Goal: Information Seeking & Learning: Learn about a topic

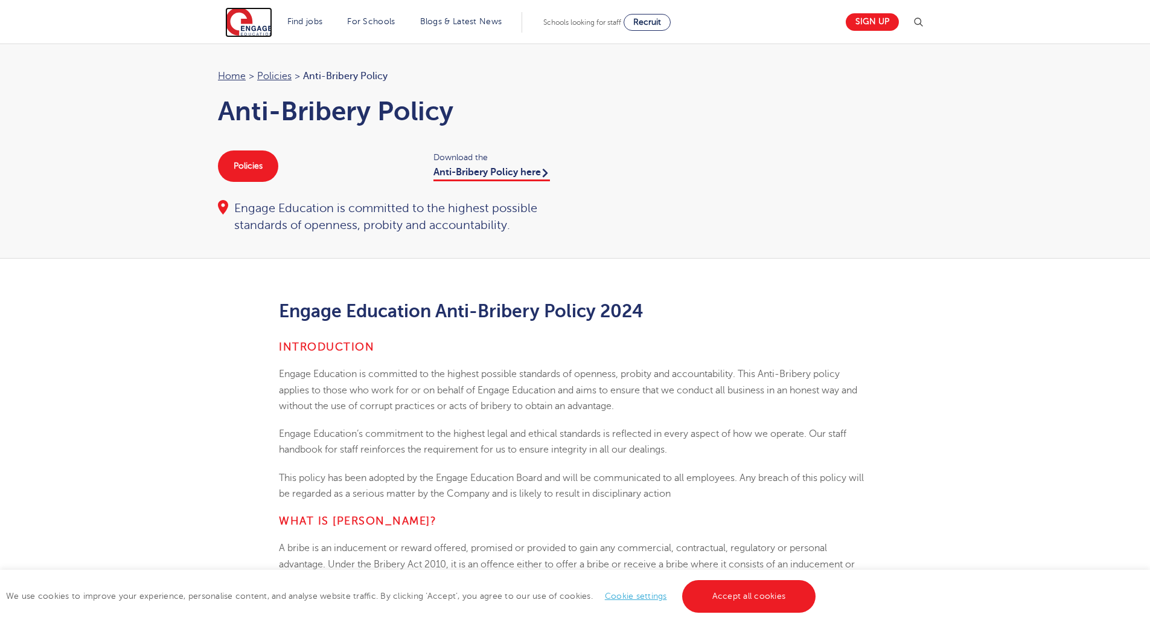
click at [245, 23] on img at bounding box center [248, 22] width 47 height 30
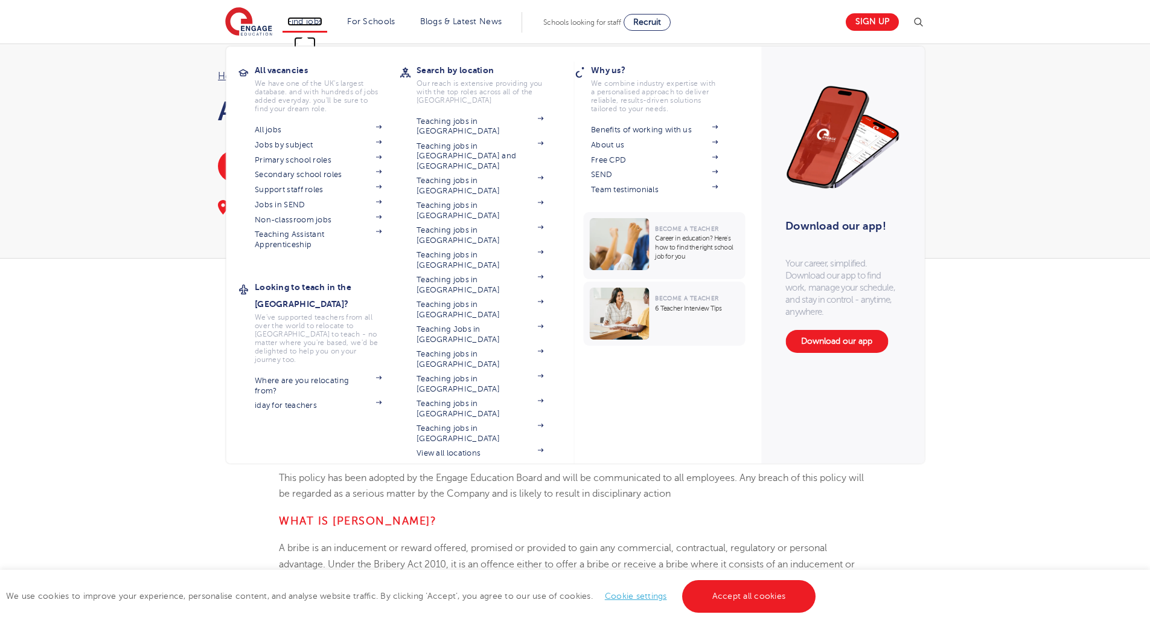
click at [310, 21] on link "Find jobs" at bounding box center [305, 21] width 36 height 9
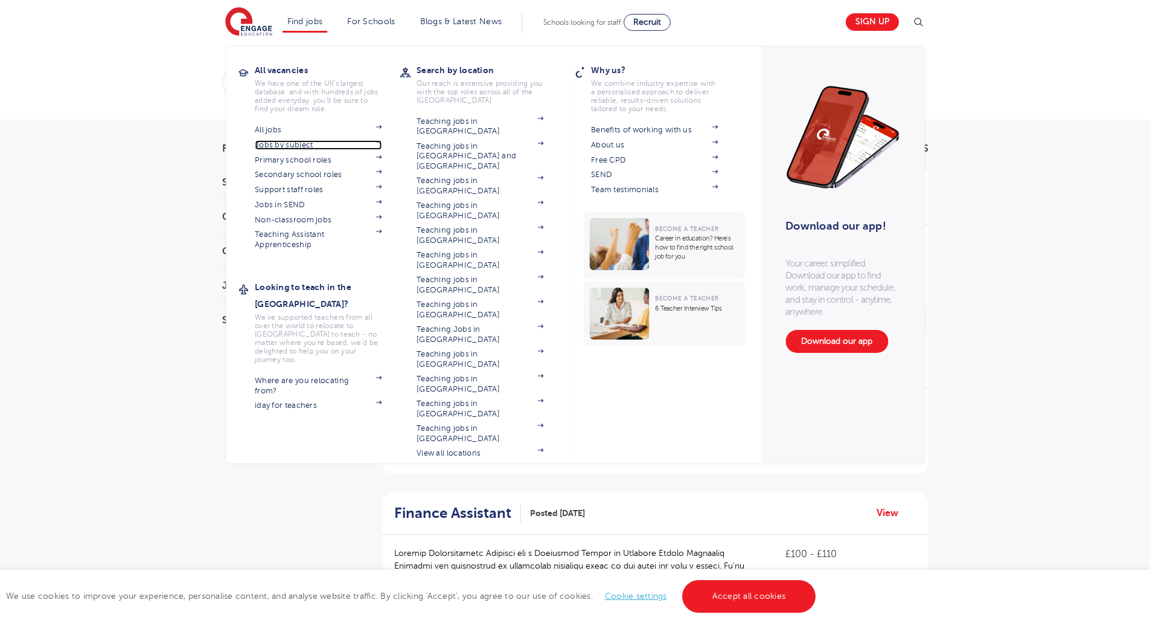
click at [281, 143] on link "Jobs by subject" at bounding box center [318, 145] width 127 height 10
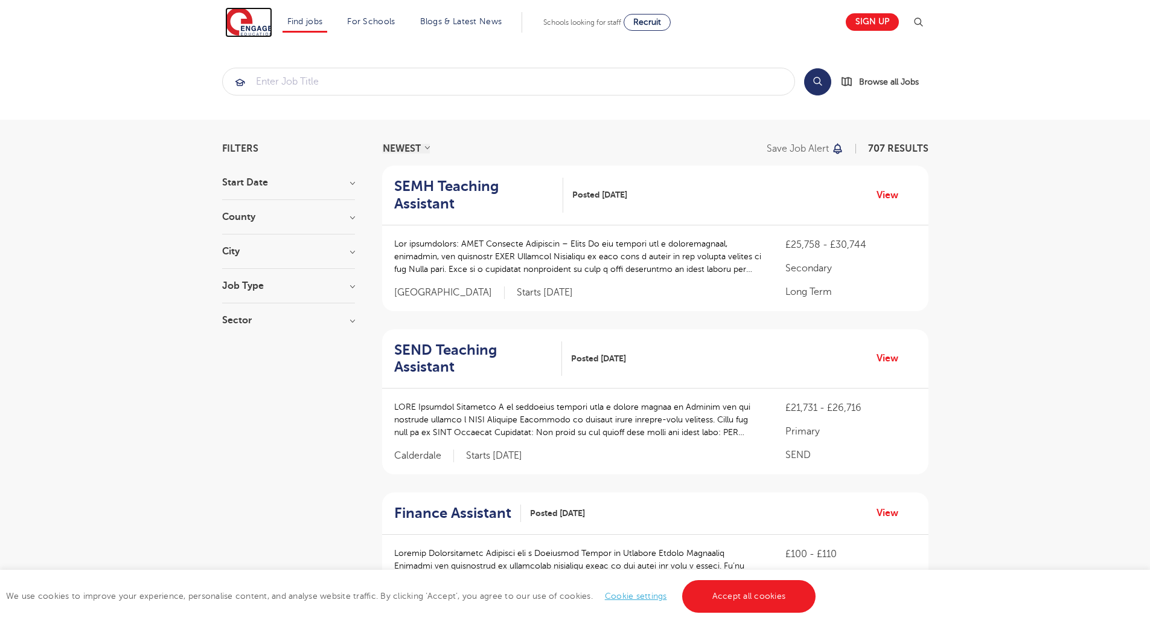
click at [239, 19] on img at bounding box center [248, 22] width 47 height 30
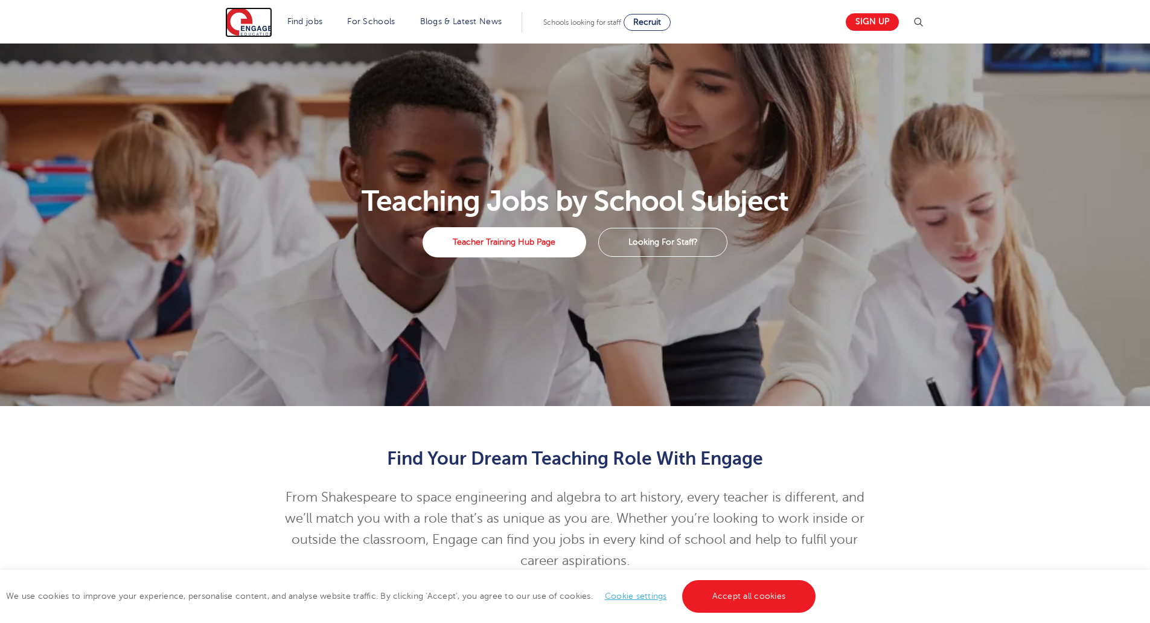
click at [243, 17] on img at bounding box center [248, 22] width 47 height 30
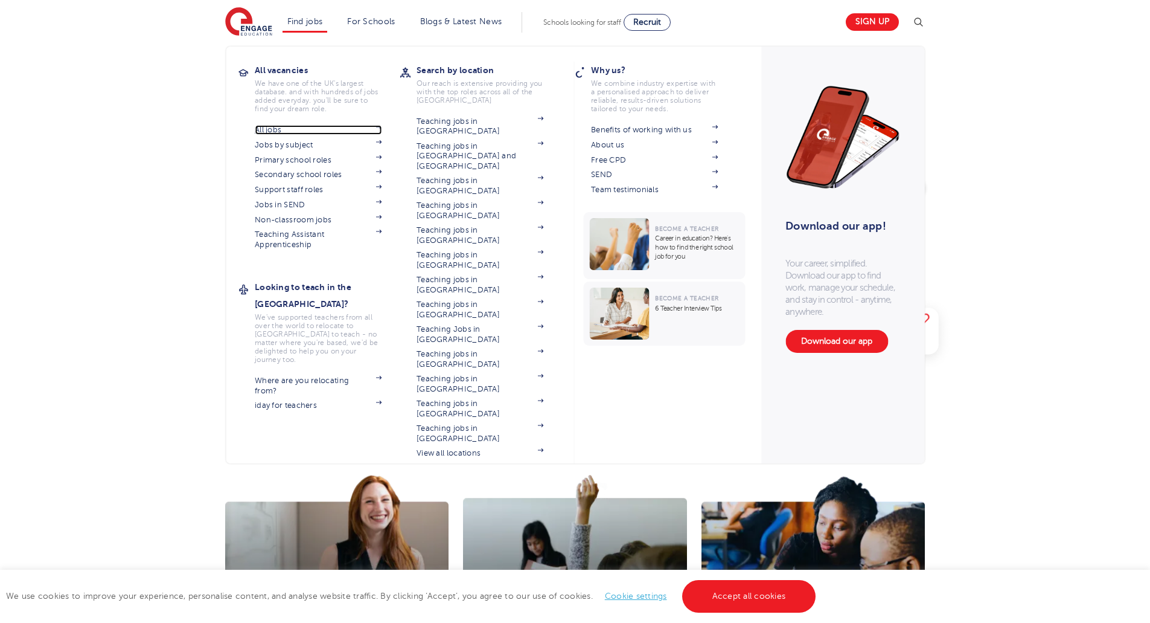
click at [277, 126] on link "All jobs" at bounding box center [318, 130] width 127 height 10
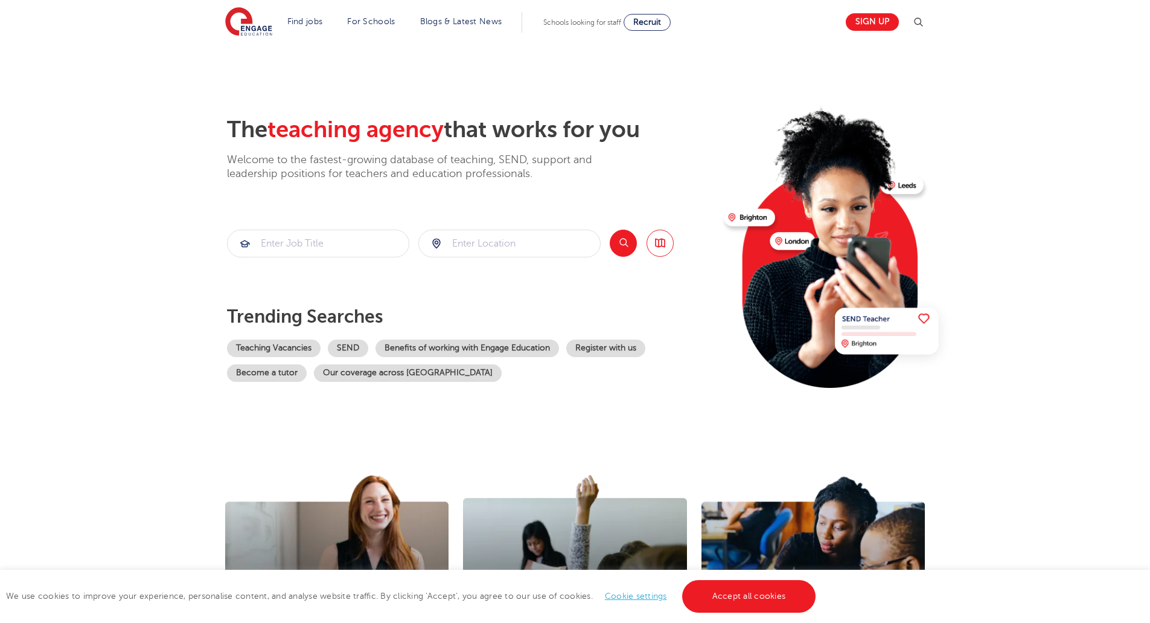
click at [459, 21] on link "Blogs & Latest News" at bounding box center [461, 21] width 82 height 9
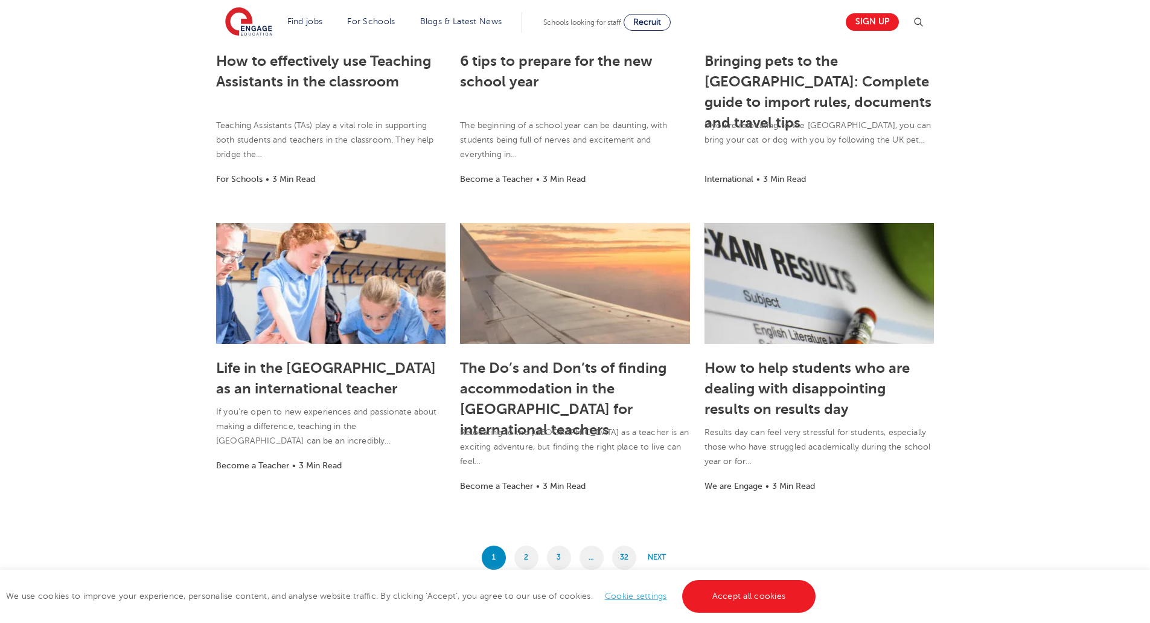
scroll to position [785, 0]
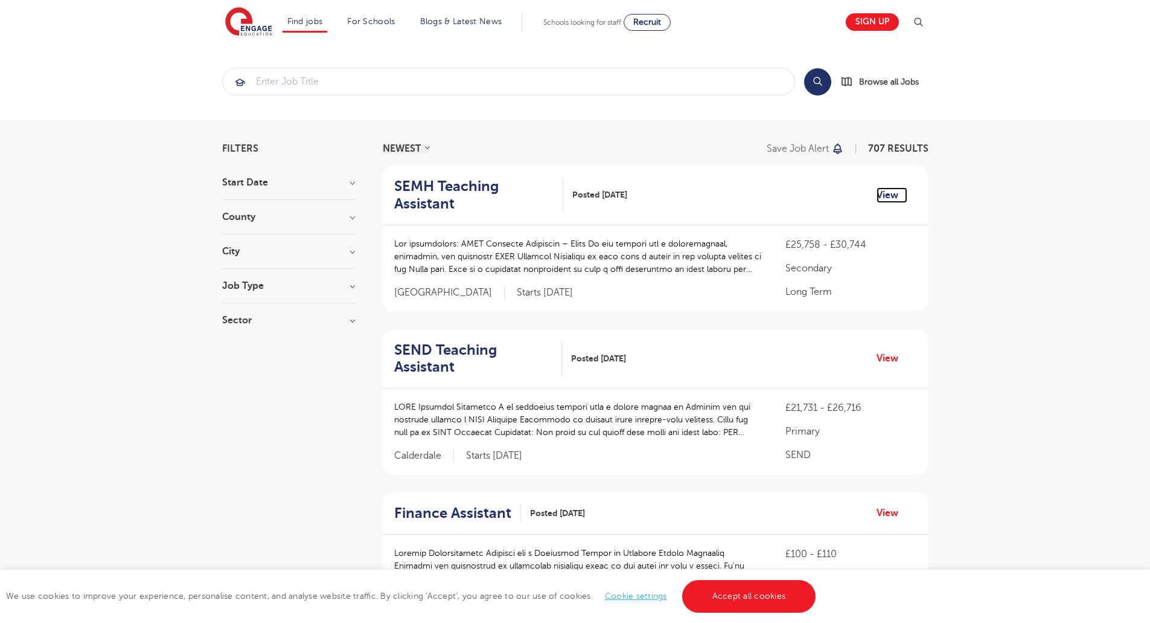
click at [884, 191] on link "View" at bounding box center [892, 195] width 31 height 16
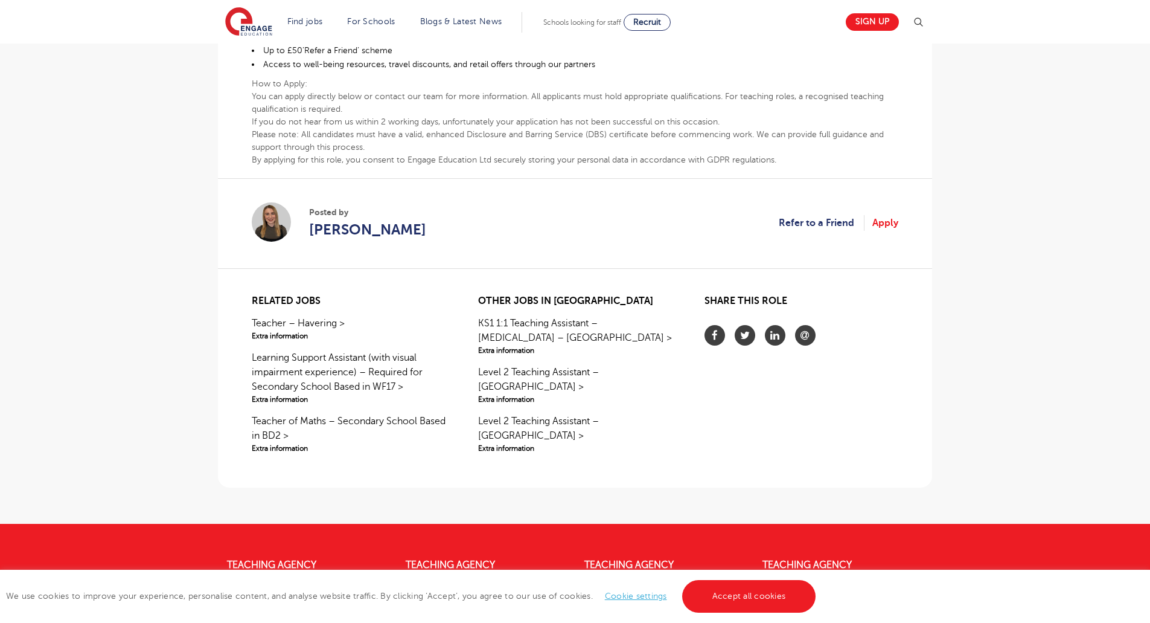
scroll to position [725, 0]
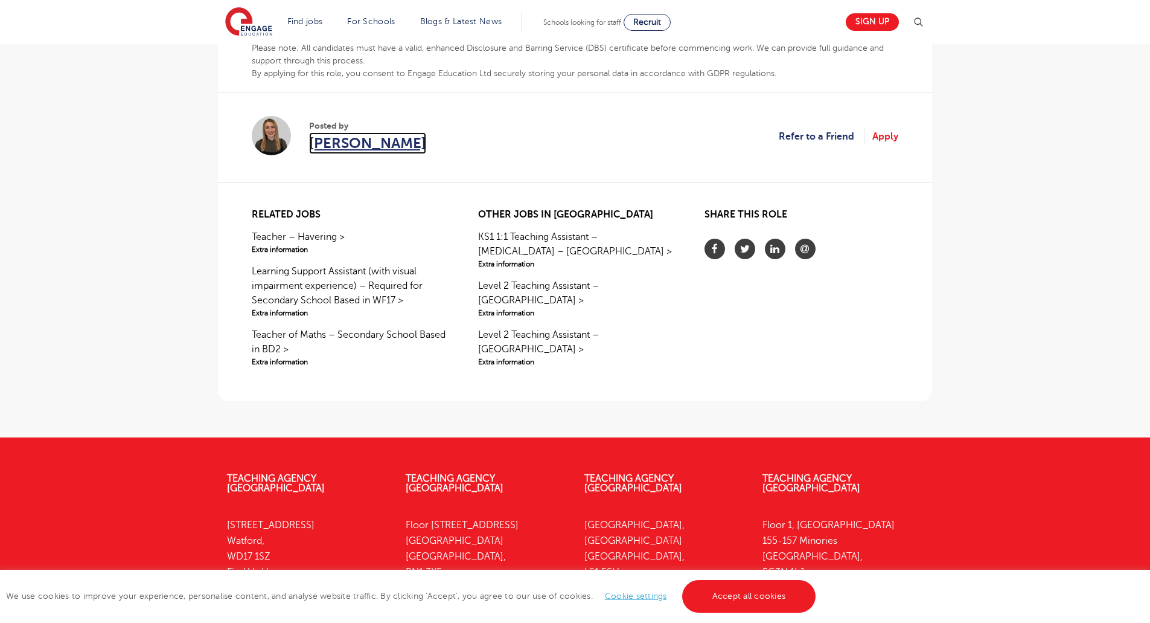
click at [341, 144] on span "[PERSON_NAME]" at bounding box center [367, 143] width 117 height 22
